Goal: Task Accomplishment & Management: Manage account settings

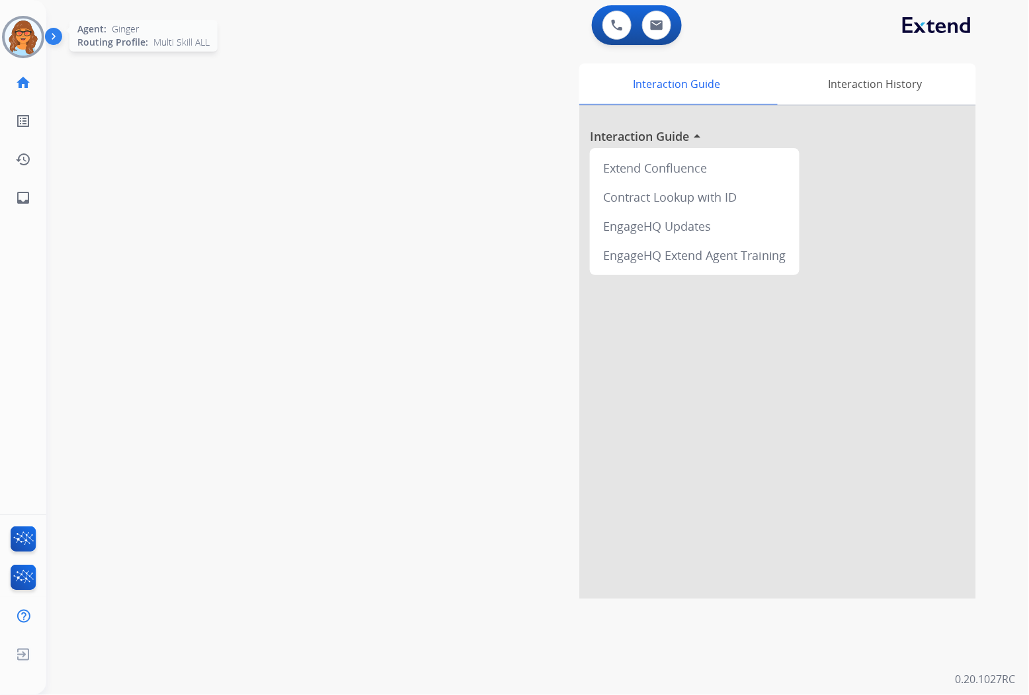
click at [35, 37] on img at bounding box center [23, 37] width 37 height 37
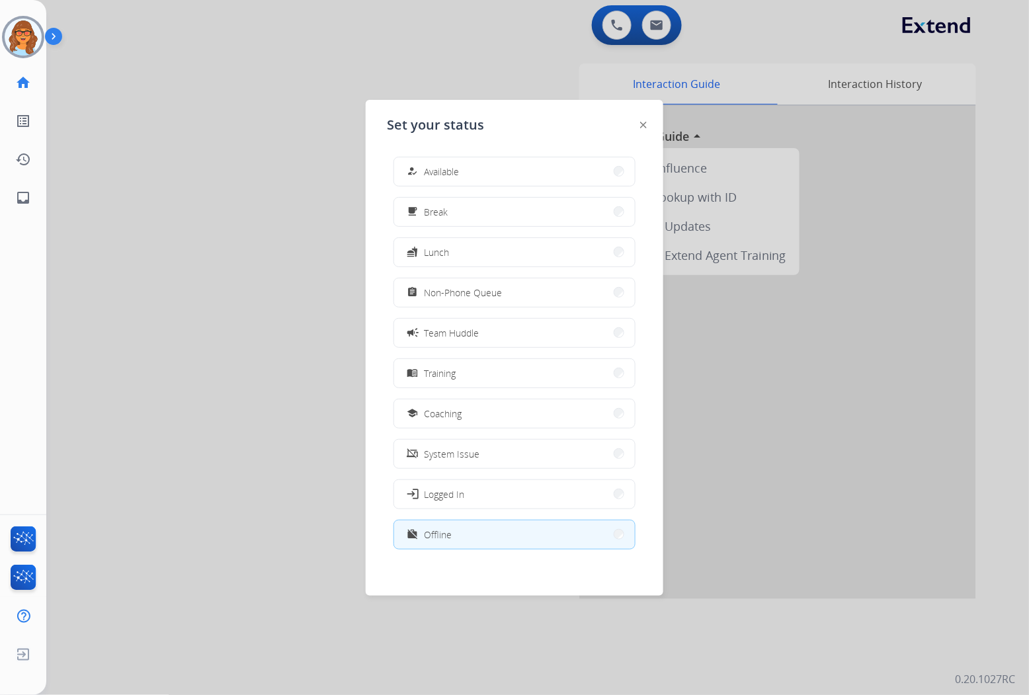
drag, startPoint x: 519, startPoint y: 170, endPoint x: 533, endPoint y: 186, distance: 21.1
click at [519, 170] on button "how_to_reg Available" at bounding box center [514, 171] width 241 height 28
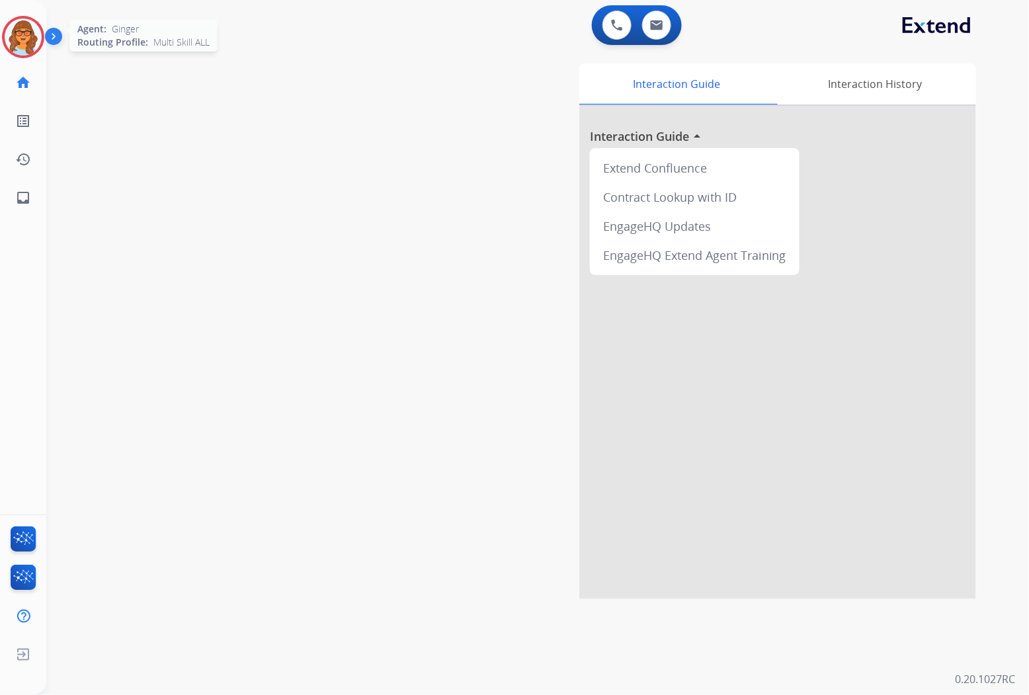
click at [23, 28] on img at bounding box center [23, 37] width 37 height 37
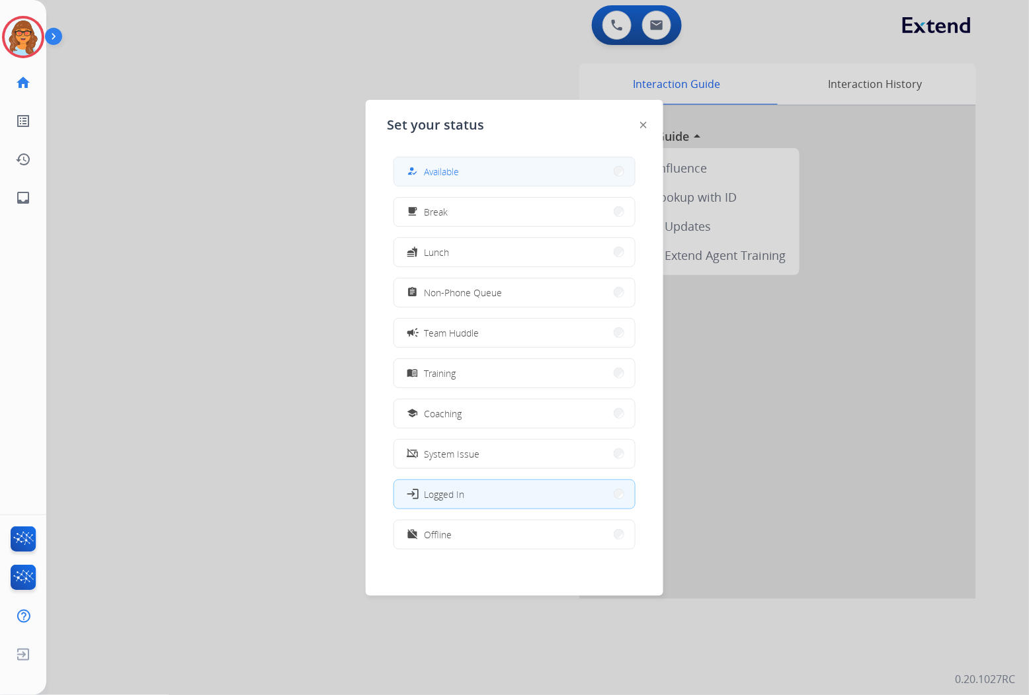
click at [448, 173] on span "Available" at bounding box center [441, 172] width 35 height 14
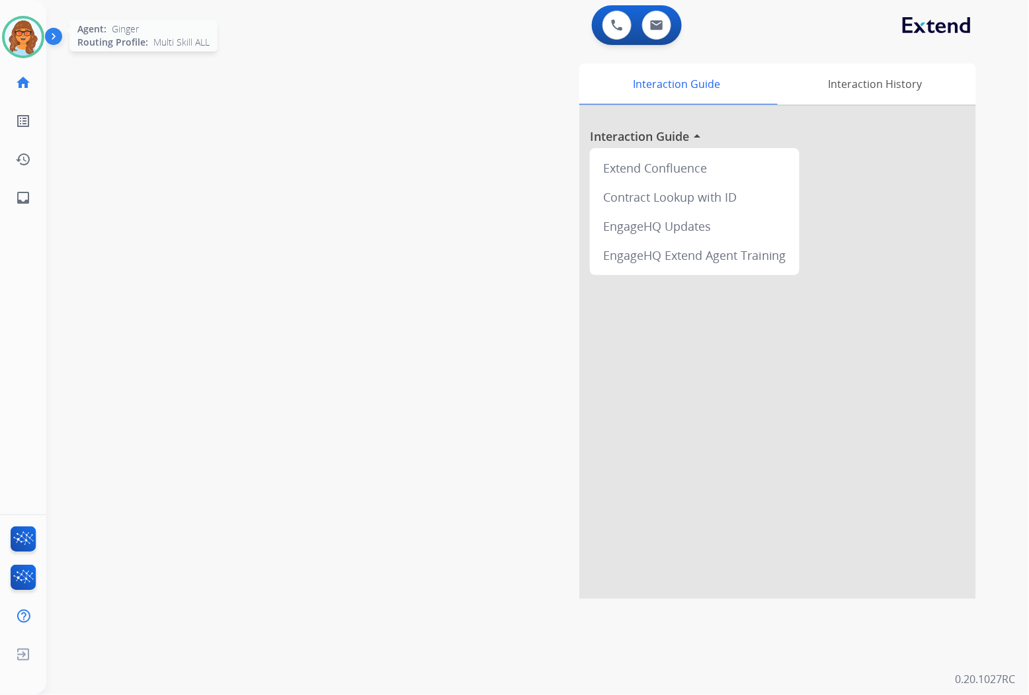
click at [10, 34] on img at bounding box center [23, 37] width 37 height 37
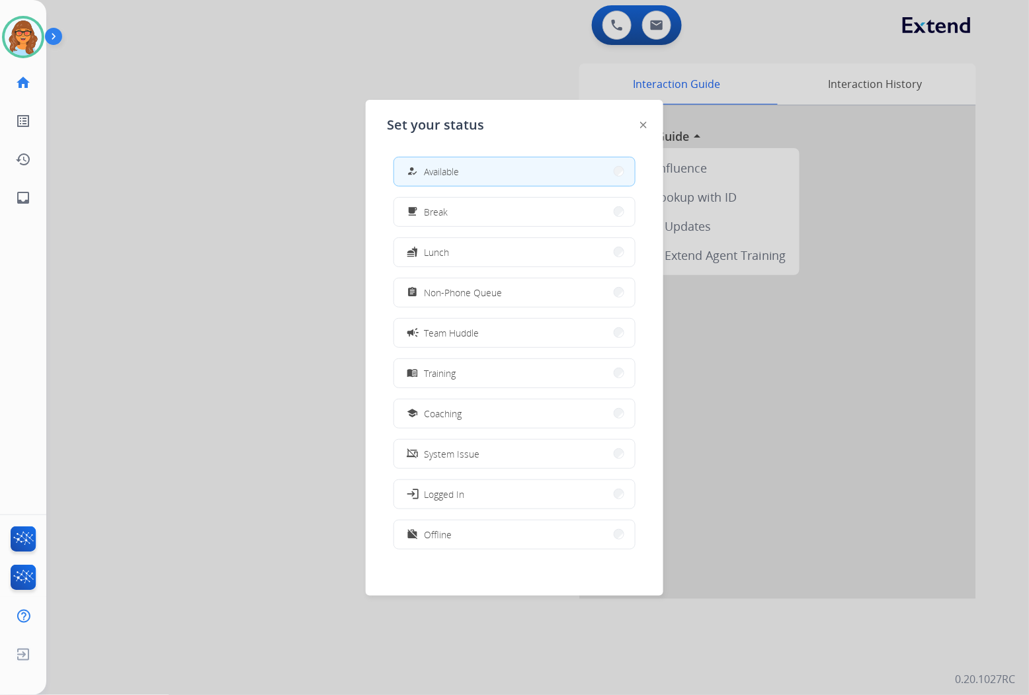
click at [495, 38] on div at bounding box center [514, 347] width 1029 height 695
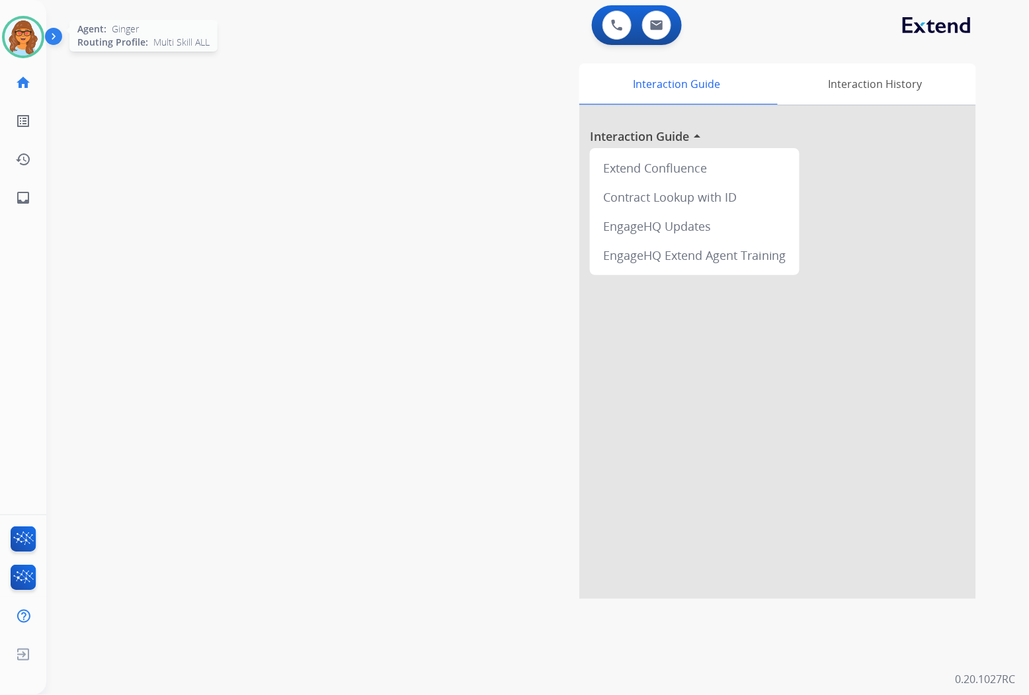
click at [35, 37] on img at bounding box center [23, 37] width 37 height 37
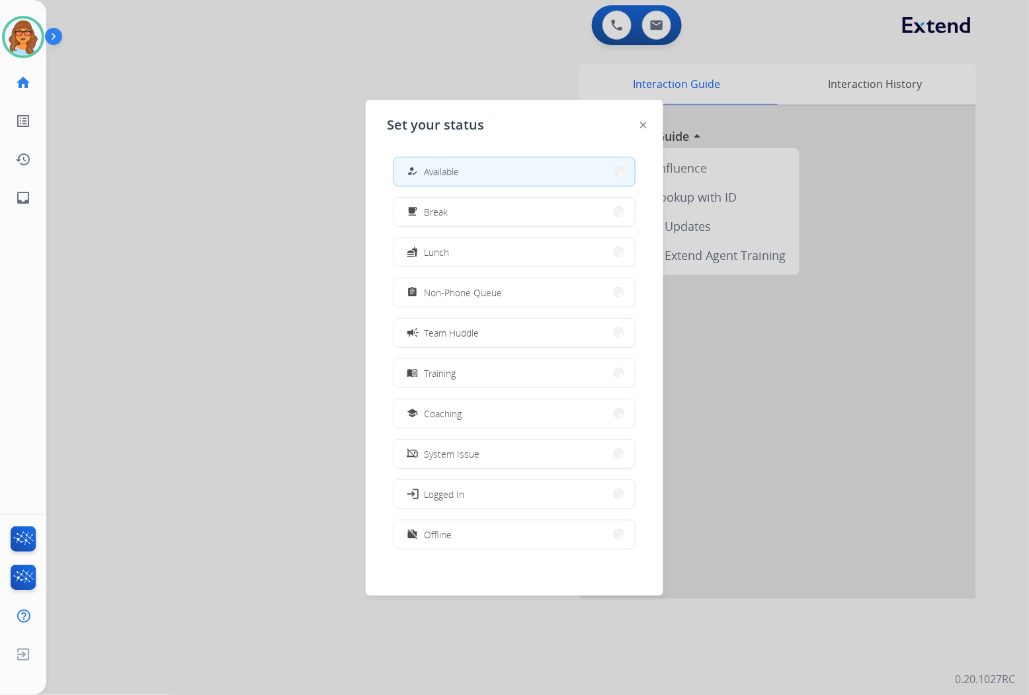
click at [354, 114] on div at bounding box center [514, 347] width 1029 height 695
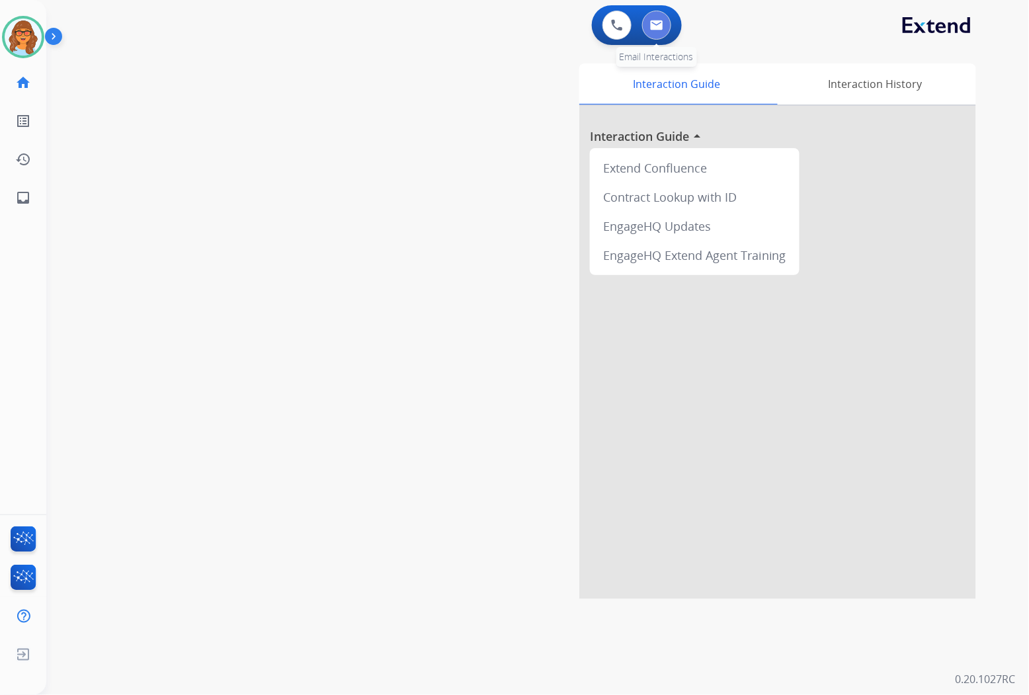
click at [658, 32] on button at bounding box center [656, 25] width 29 height 29
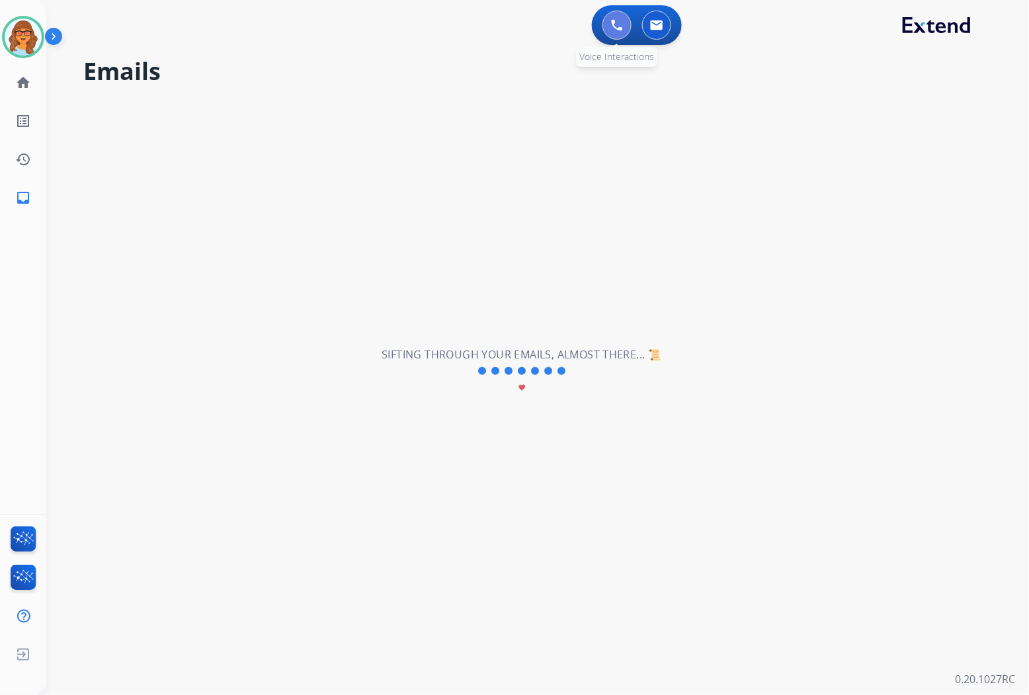
click at [620, 23] on img at bounding box center [617, 25] width 12 height 12
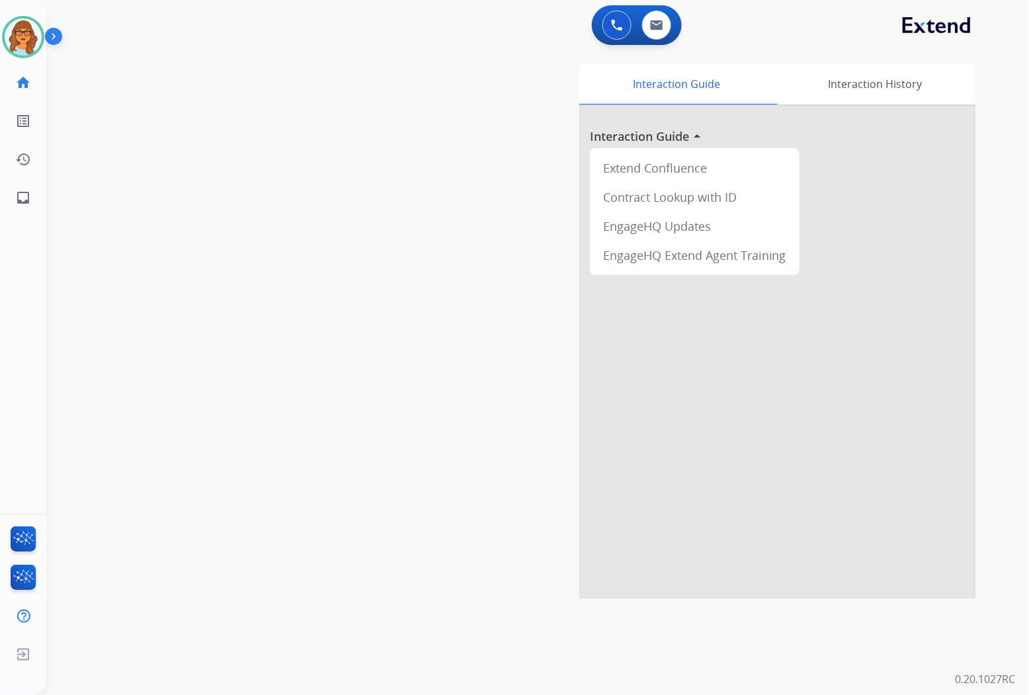
click at [384, 368] on div "swap_horiz Break voice bridge close_fullscreen Connect 3-Way Call merge_type Se…" at bounding box center [521, 324] width 951 height 552
click at [11, 31] on img at bounding box center [23, 37] width 37 height 37
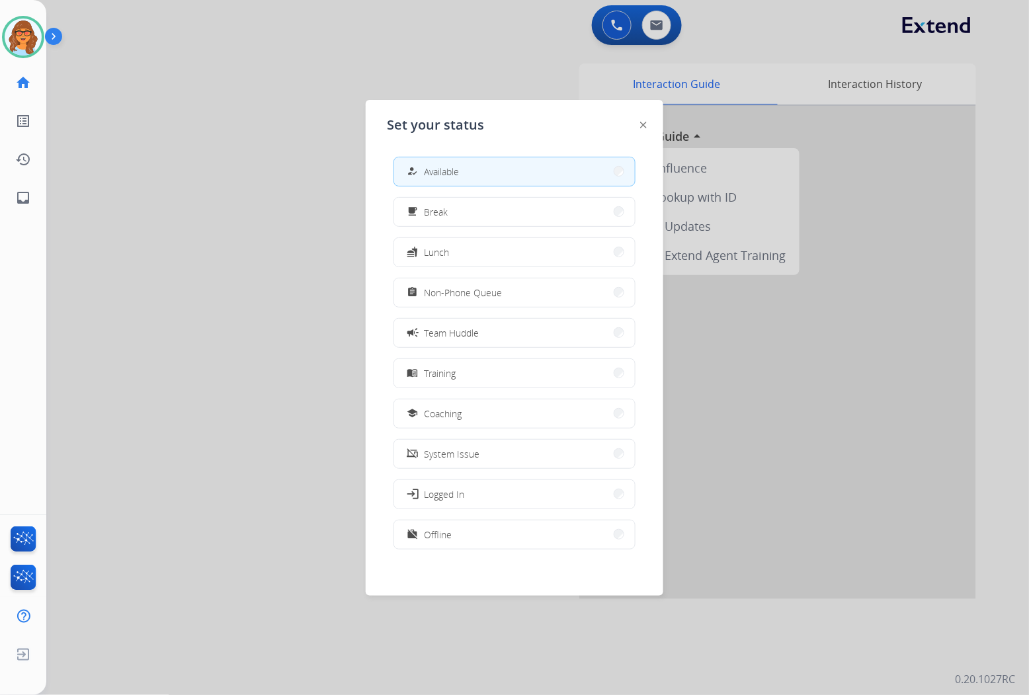
click at [292, 165] on div at bounding box center [514, 347] width 1029 height 695
